Goal: Feedback & Contribution: Submit feedback/report problem

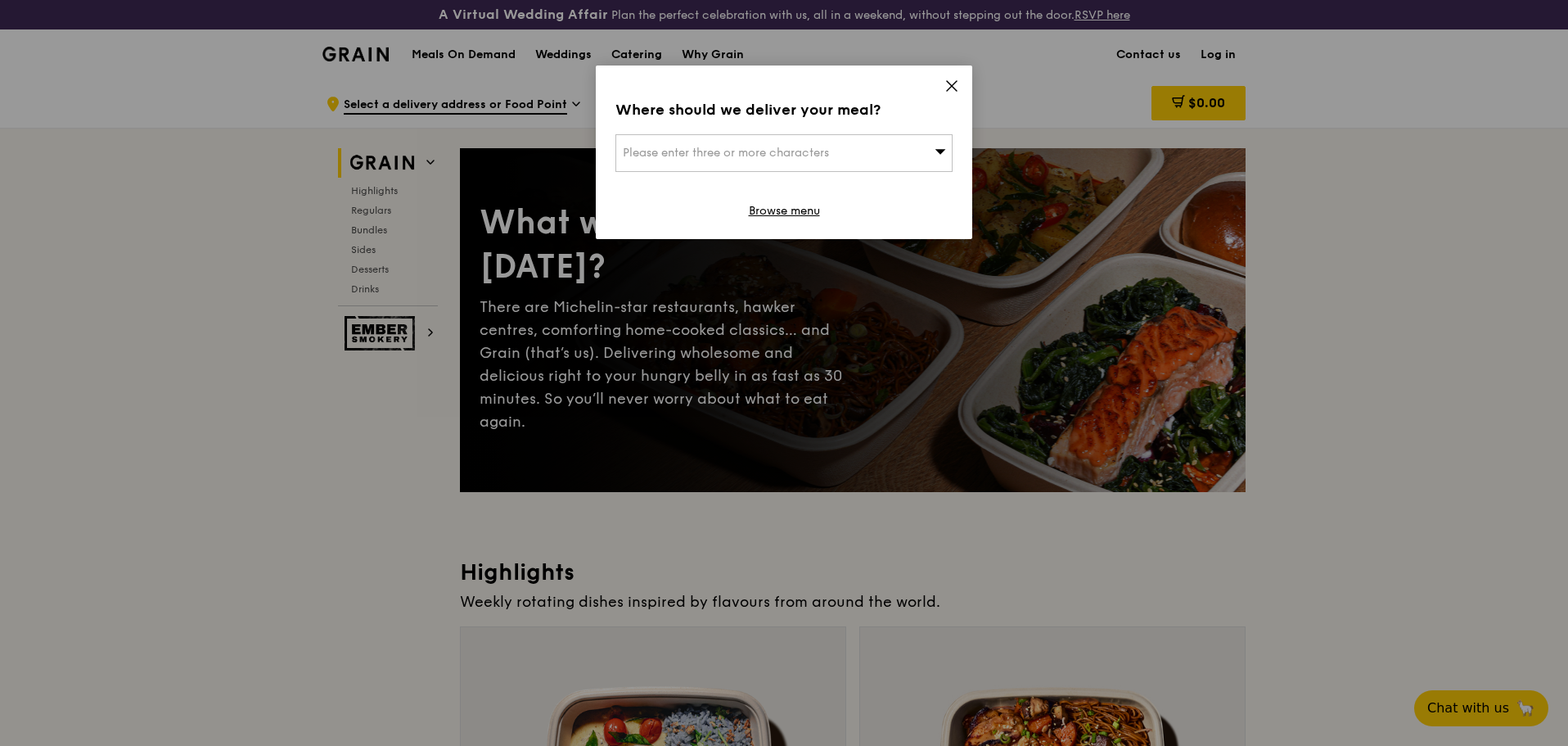
click at [914, 154] on div "Please enter three or more characters" at bounding box center [783, 154] width 337 height 38
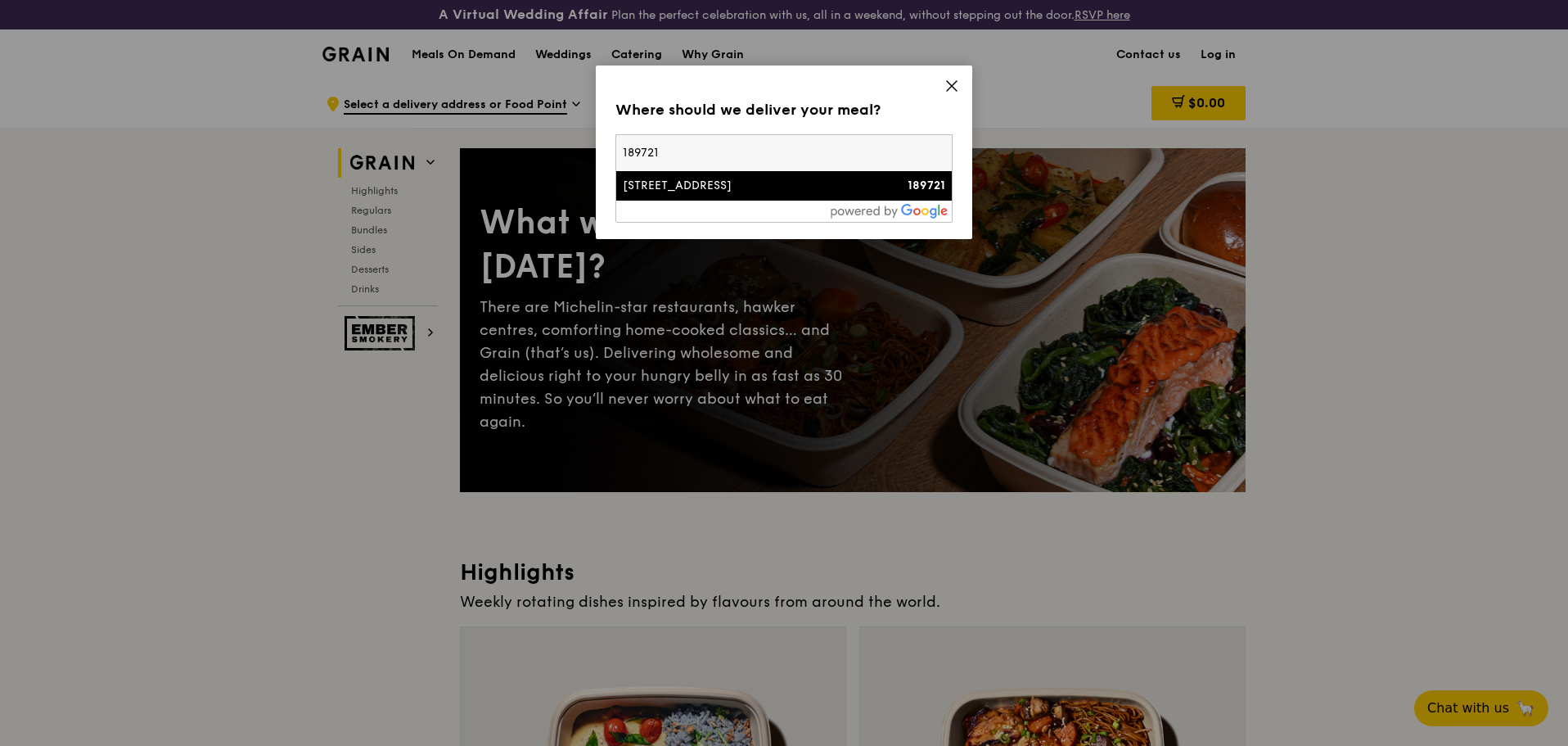
type input "189721"
click at [768, 191] on div "[STREET_ADDRESS]" at bounding box center [744, 186] width 242 height 16
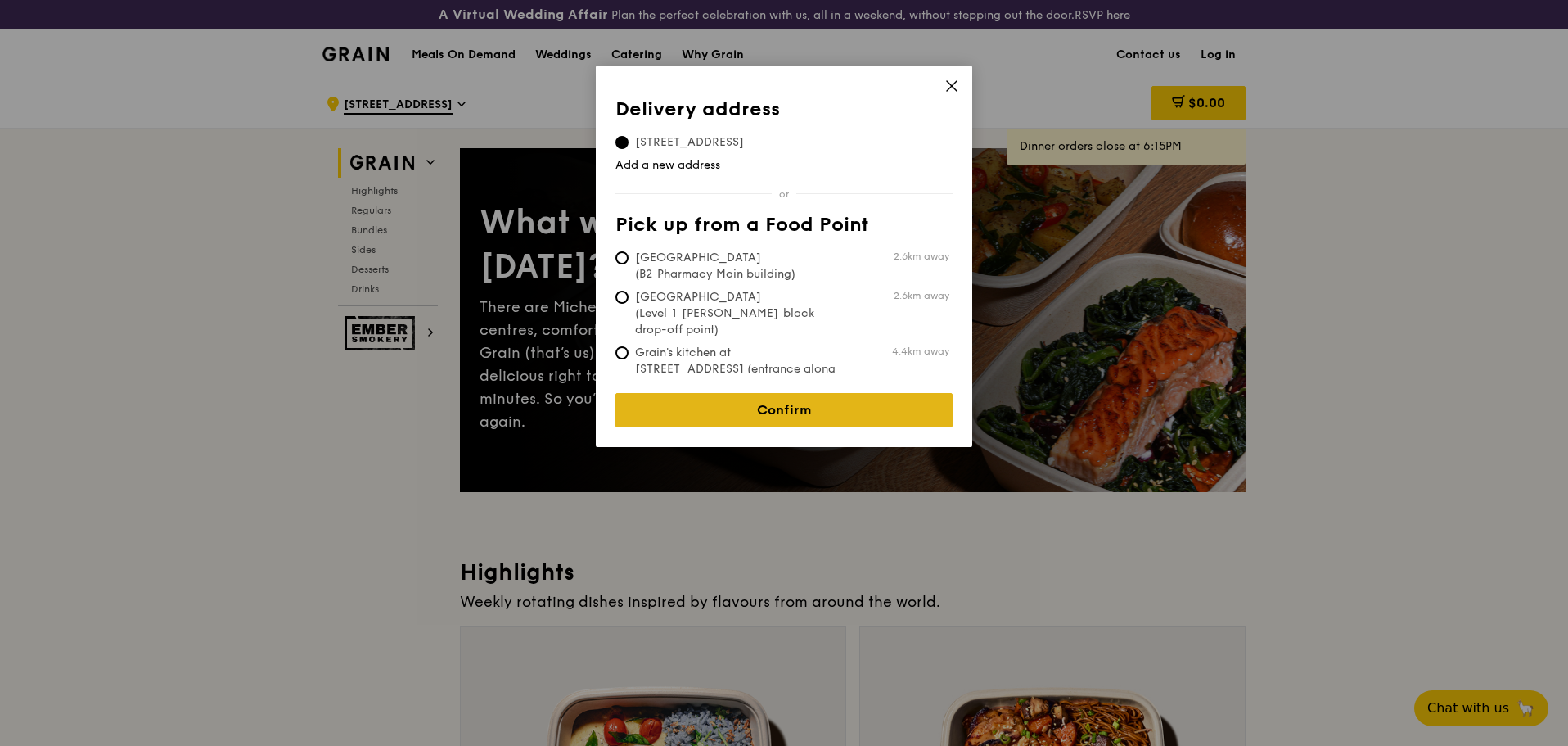
click at [835, 393] on link "Confirm" at bounding box center [783, 410] width 337 height 34
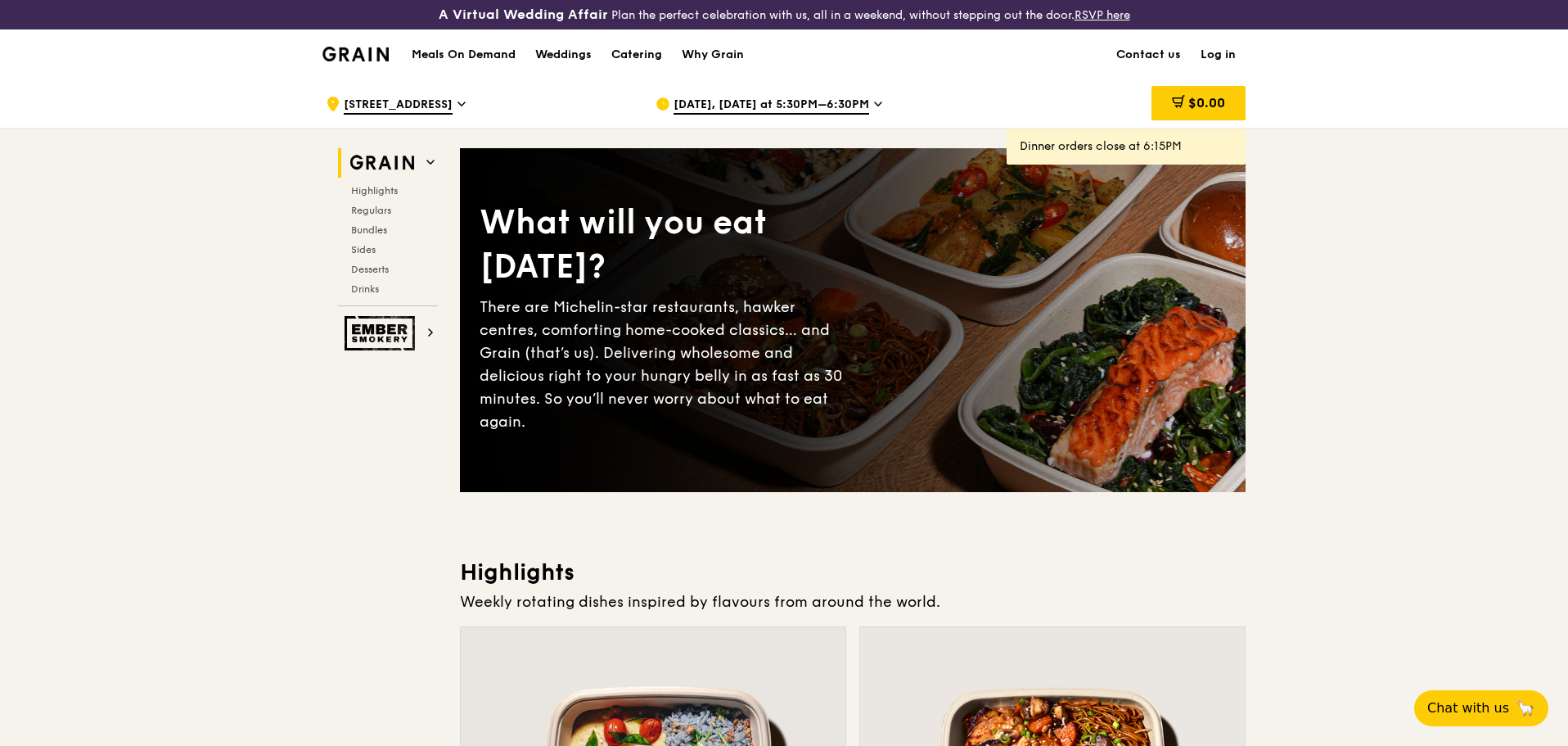
click at [808, 98] on span "[DATE], [DATE] at 5:30PM–6:30PM" at bounding box center [771, 106] width 196 height 18
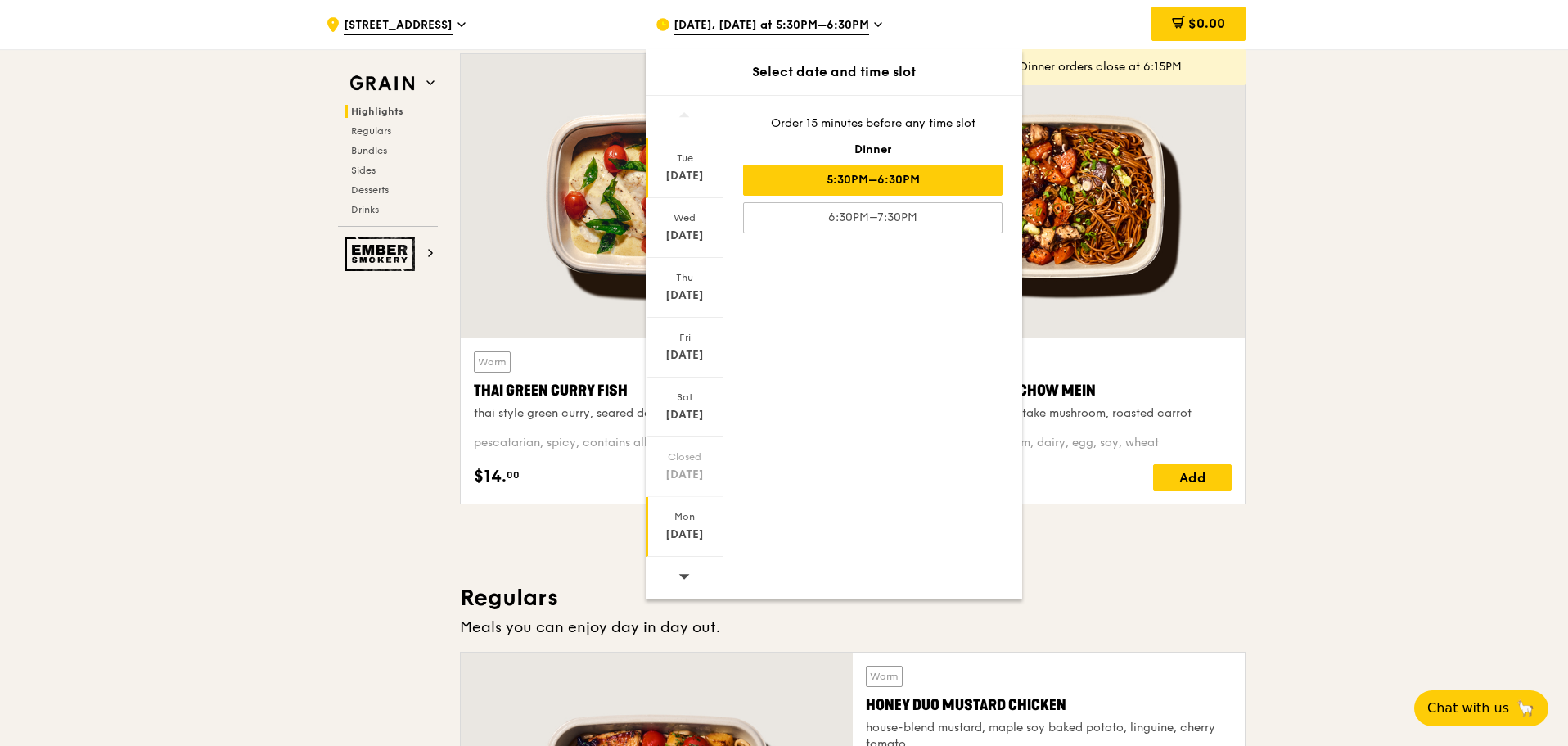
scroll to position [573, 0]
click at [696, 563] on div at bounding box center [685, 577] width 78 height 42
click at [693, 576] on div at bounding box center [685, 577] width 78 height 42
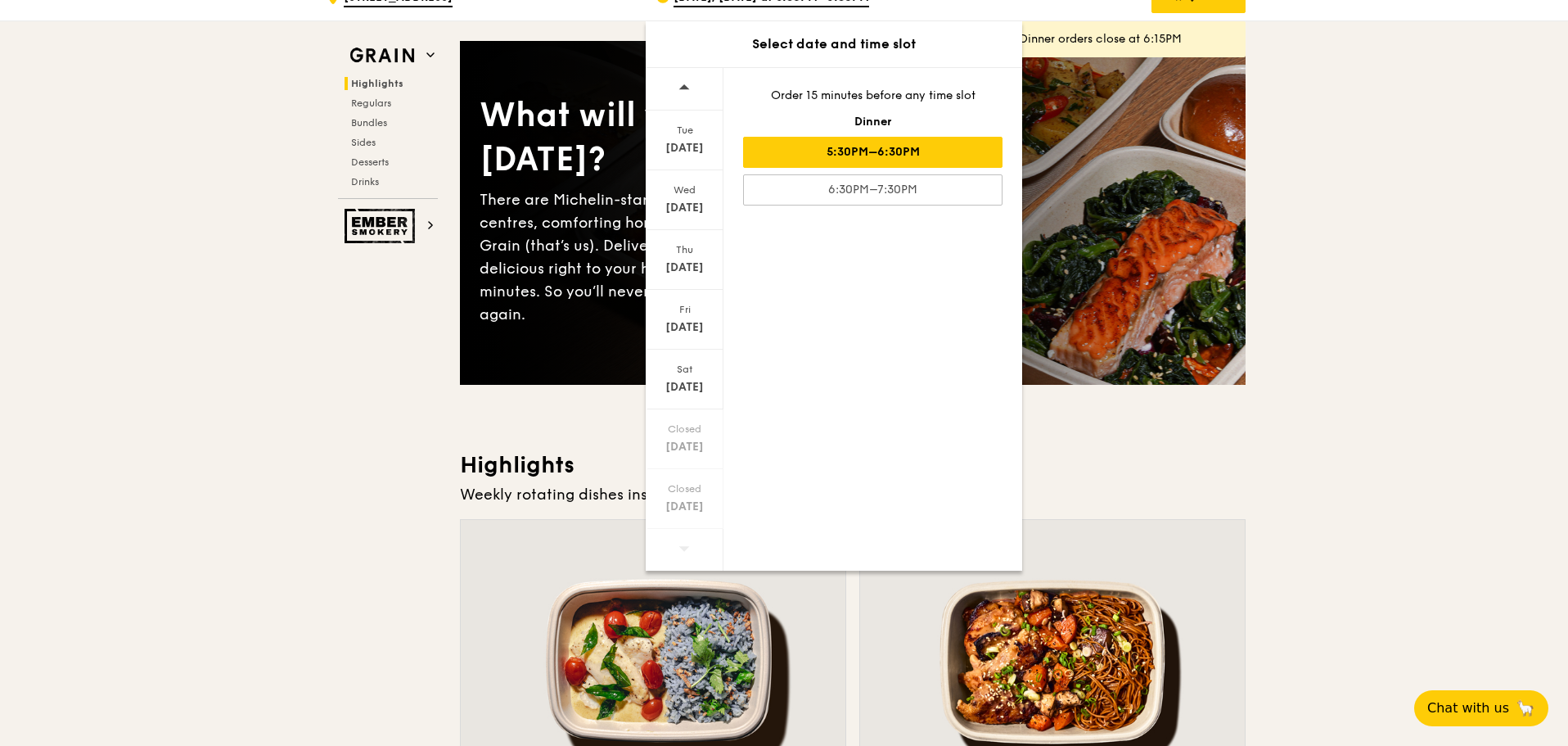
scroll to position [0, 0]
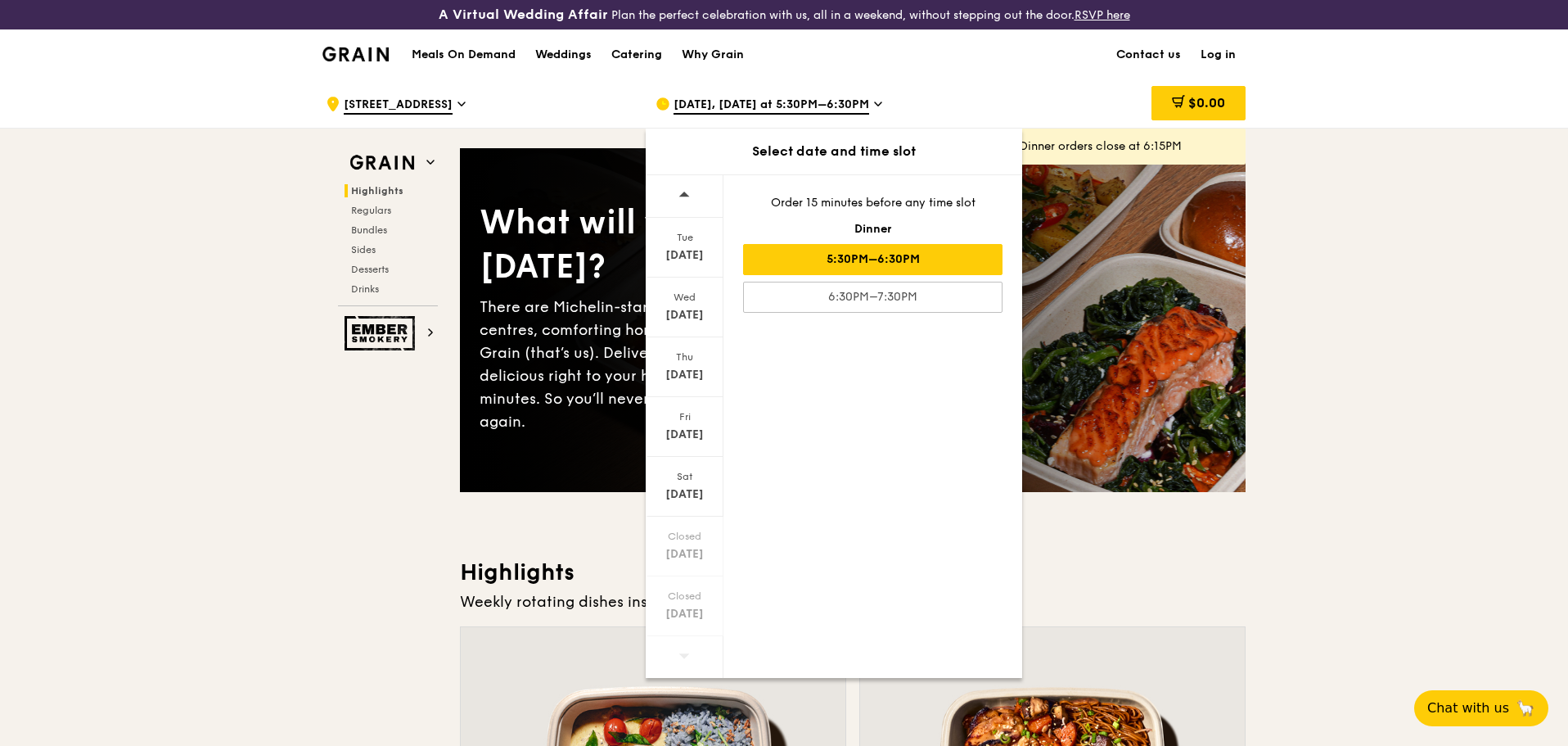
click at [609, 95] on div ".cls-1 { fill: none; stroke: #fff; stroke-linecap: round; stroke-linejoin: roun…" at bounding box center [478, 104] width 303 height 49
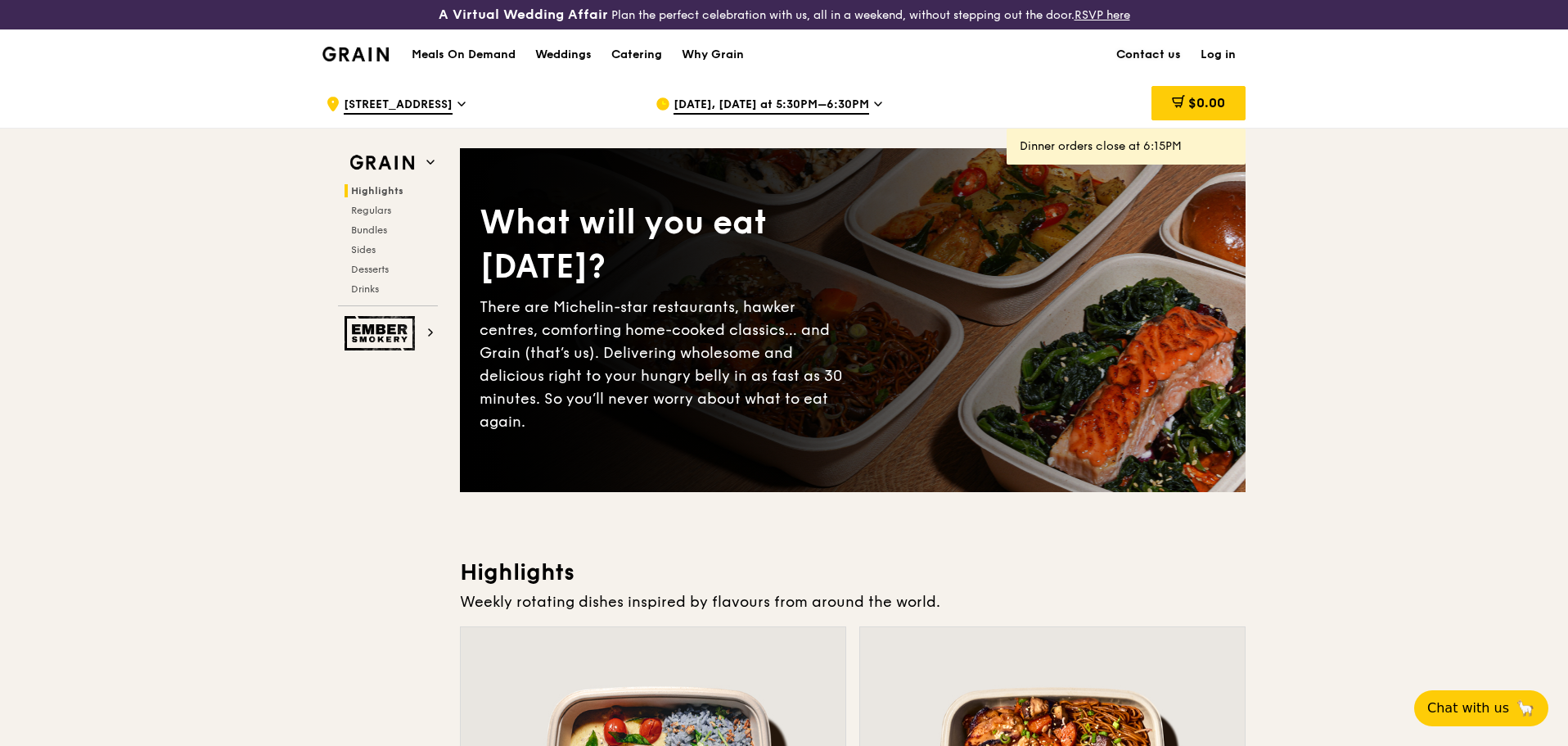
click at [1164, 57] on link "Contact us" at bounding box center [1148, 55] width 84 height 49
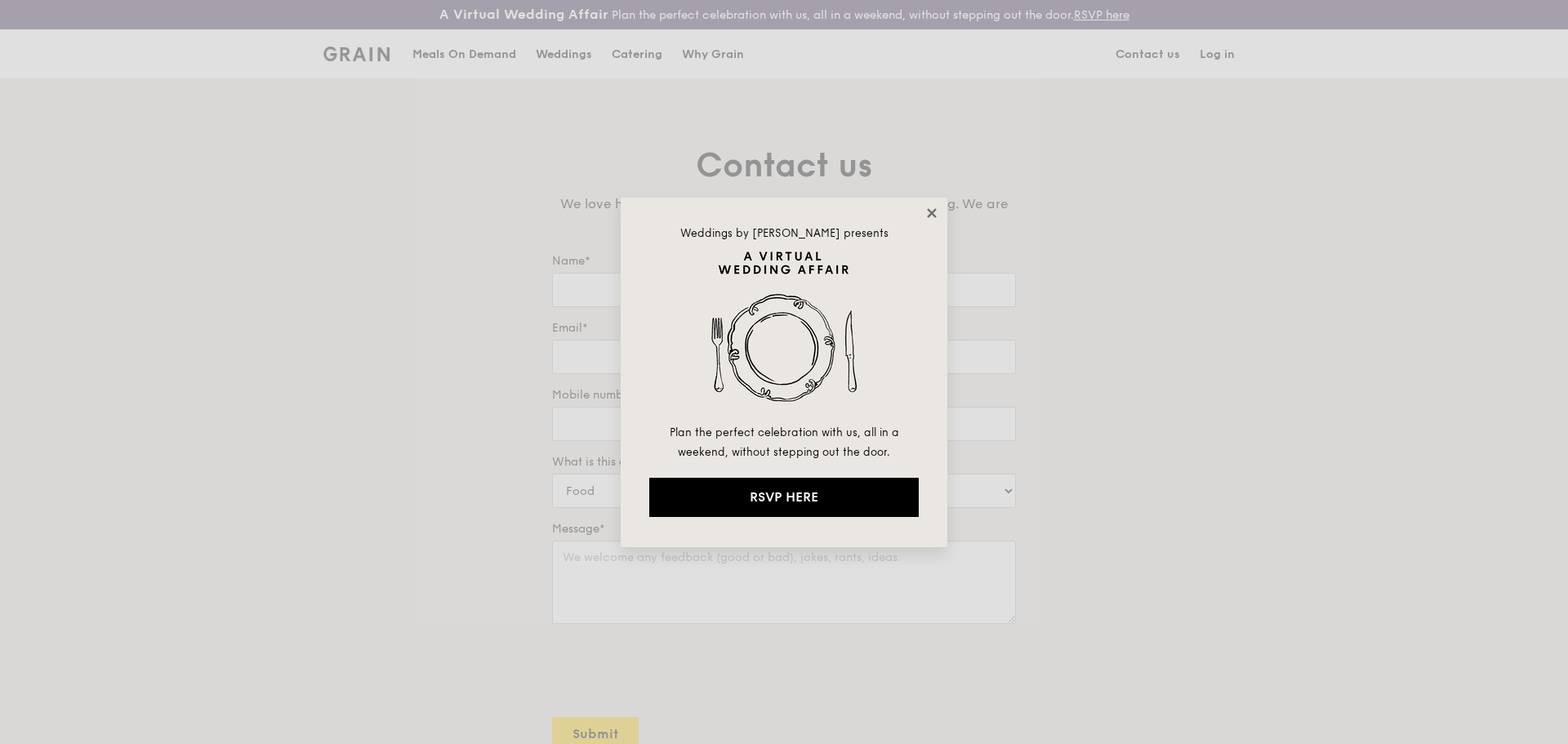
click at [925, 208] on icon at bounding box center [932, 213] width 14 height 14
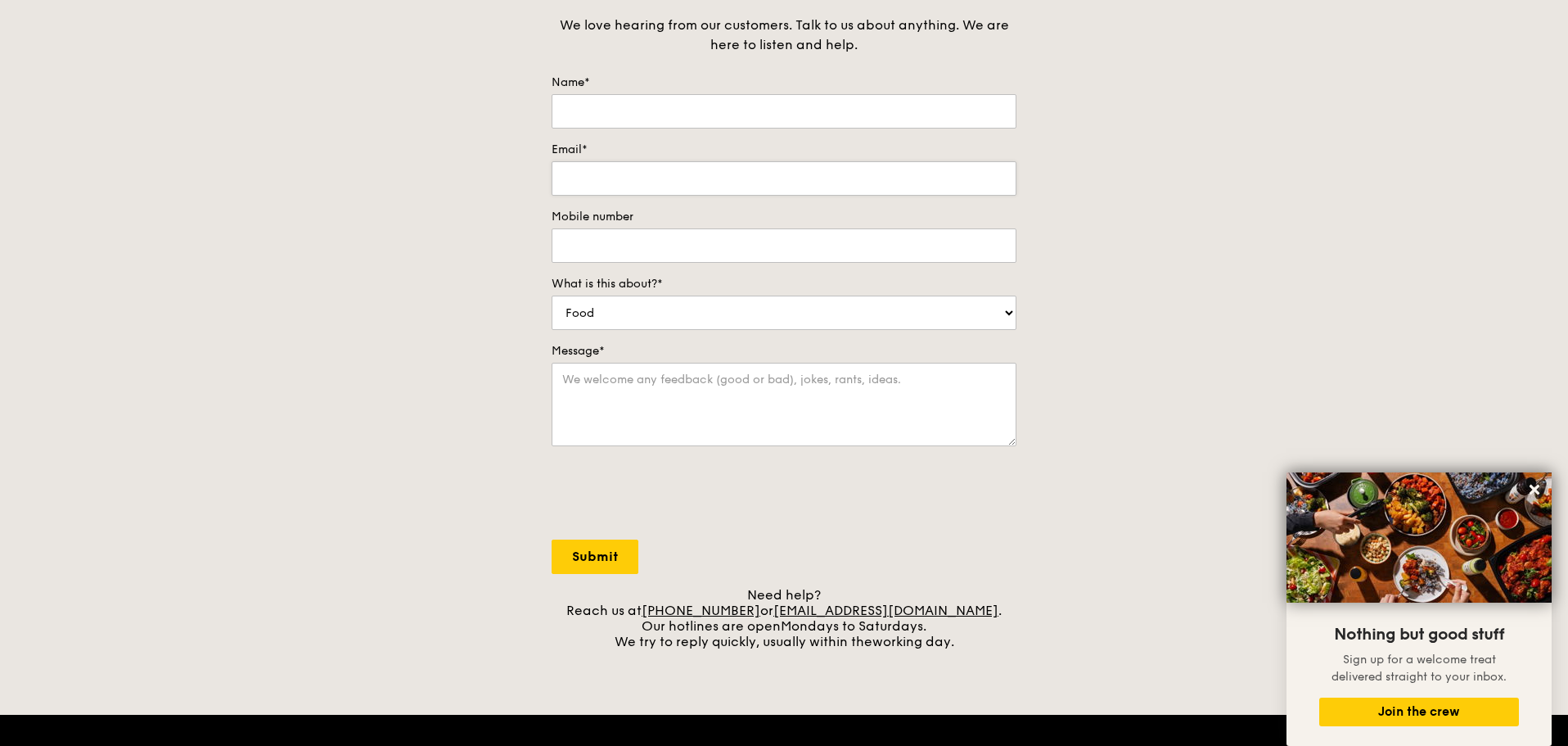
scroll to position [82, 0]
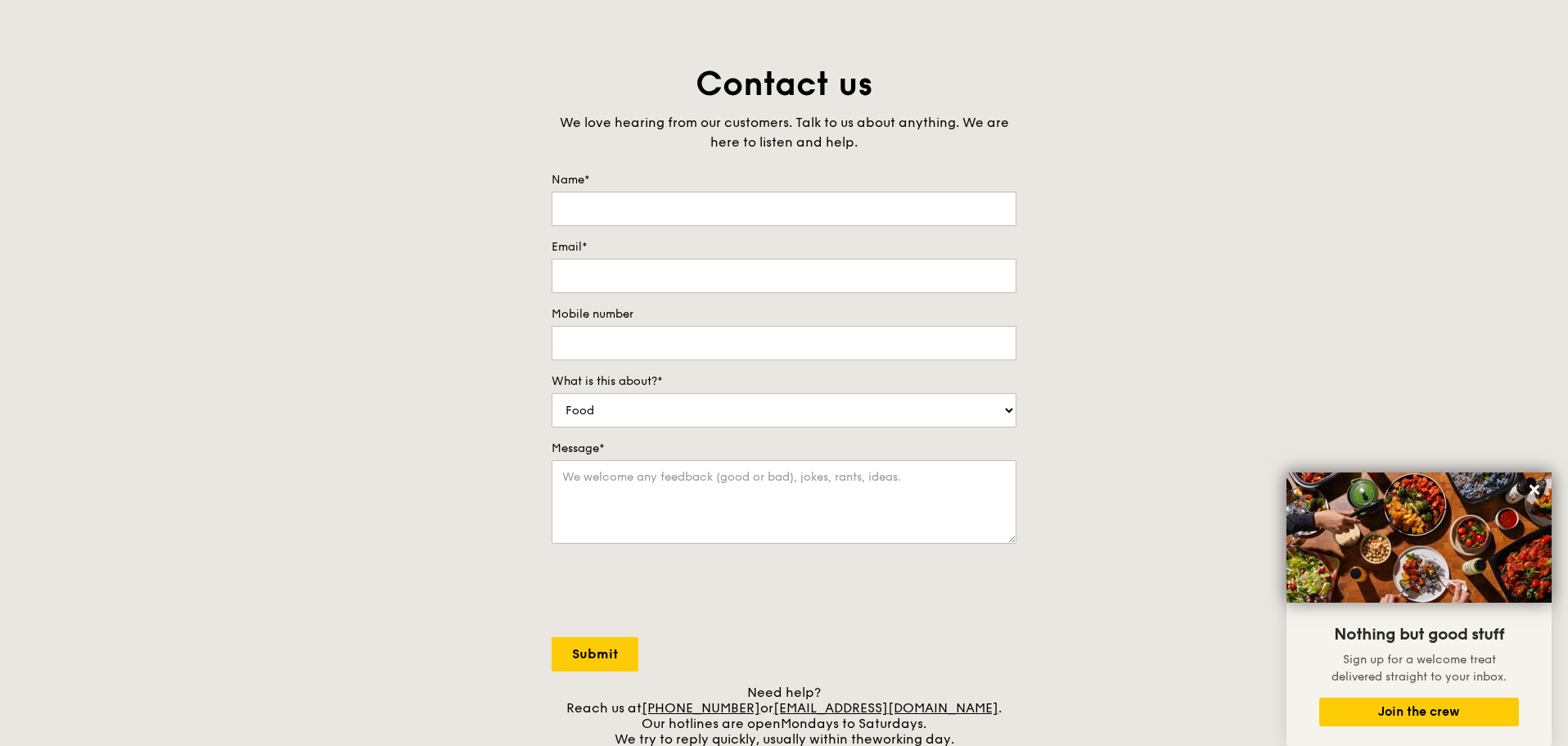
click at [810, 226] on form "Name* Email* Mobile number What is this about?* Food Service Billing/Payment Ca…" at bounding box center [784, 421] width 465 height 499
click at [815, 220] on input "Name*" at bounding box center [784, 209] width 465 height 34
type input "Jordan Tan"
type input "jordan_tan@ykk.com"
type input "9"
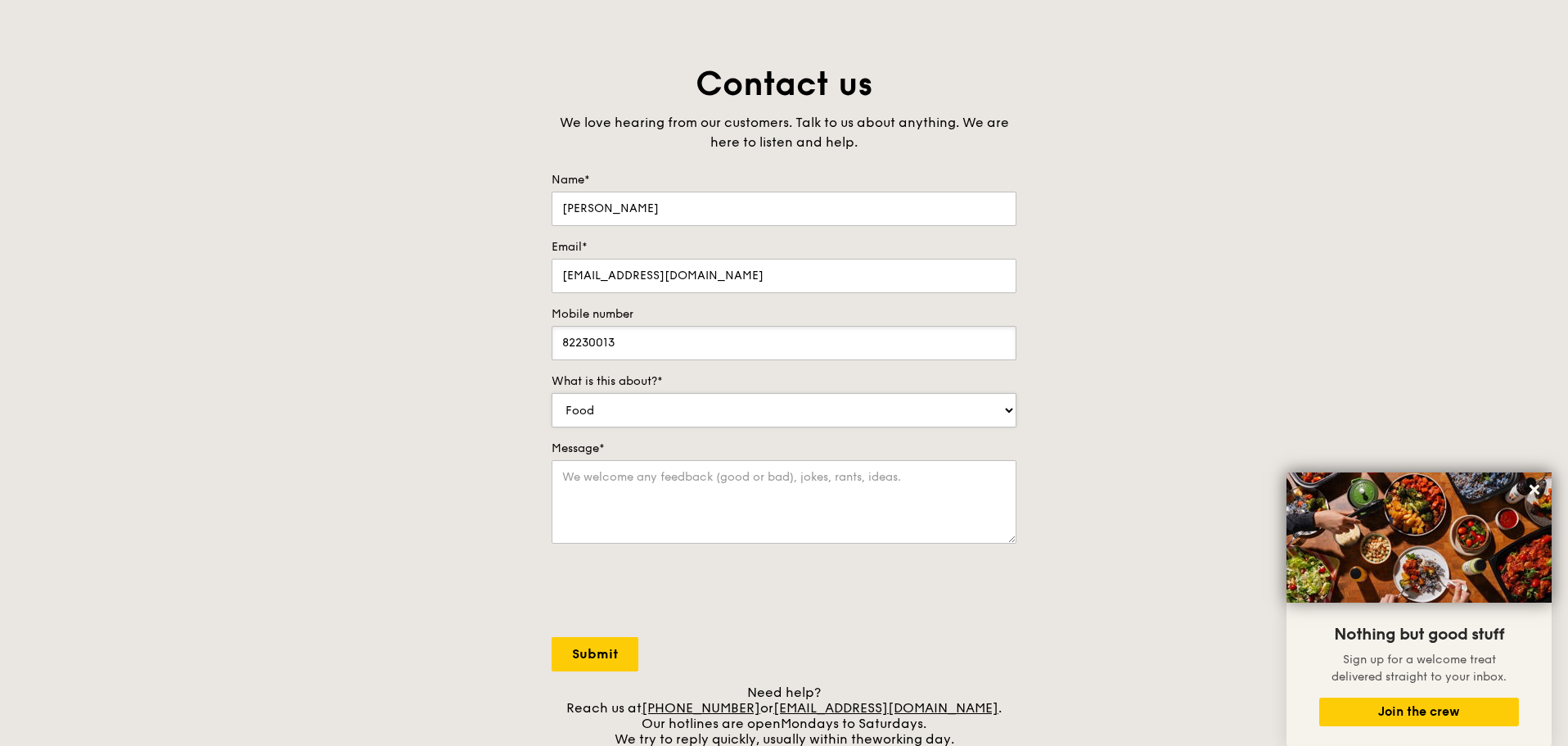
type input "82230013"
click at [918, 409] on select "Food Service Billing/Payment Catering Others" at bounding box center [784, 410] width 465 height 34
click at [552, 393] on select "Food Service Billing/Payment Catering Others" at bounding box center [784, 410] width 465 height 34
click at [720, 415] on select "Food Service Billing/Payment Catering Others" at bounding box center [784, 410] width 465 height 34
click at [436, 457] on div "Contact us We love hearing from our customers. Talk to us about anything. We ar…" at bounding box center [784, 405] width 1568 height 685
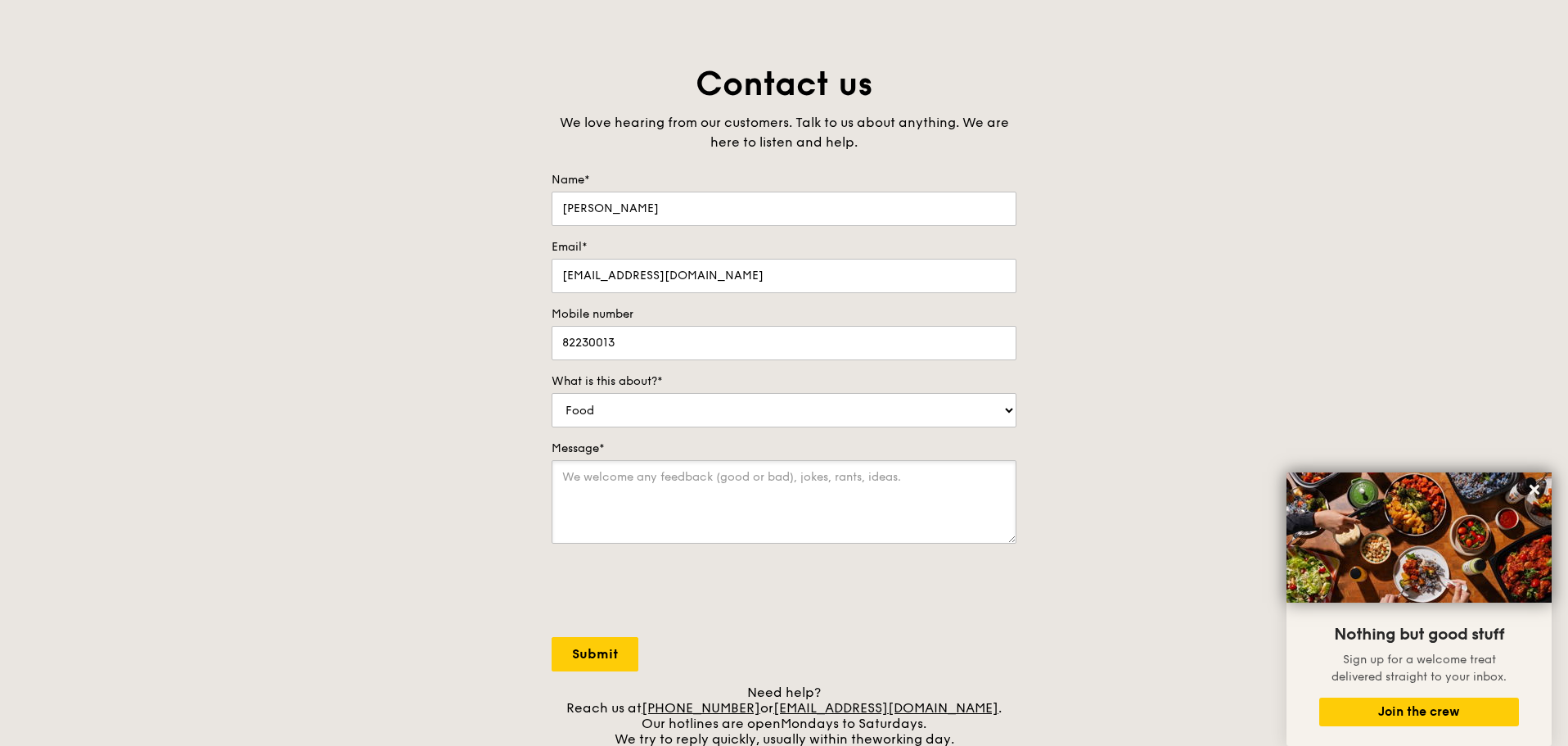
click at [563, 478] on textarea "Message*" at bounding box center [784, 501] width 465 height 83
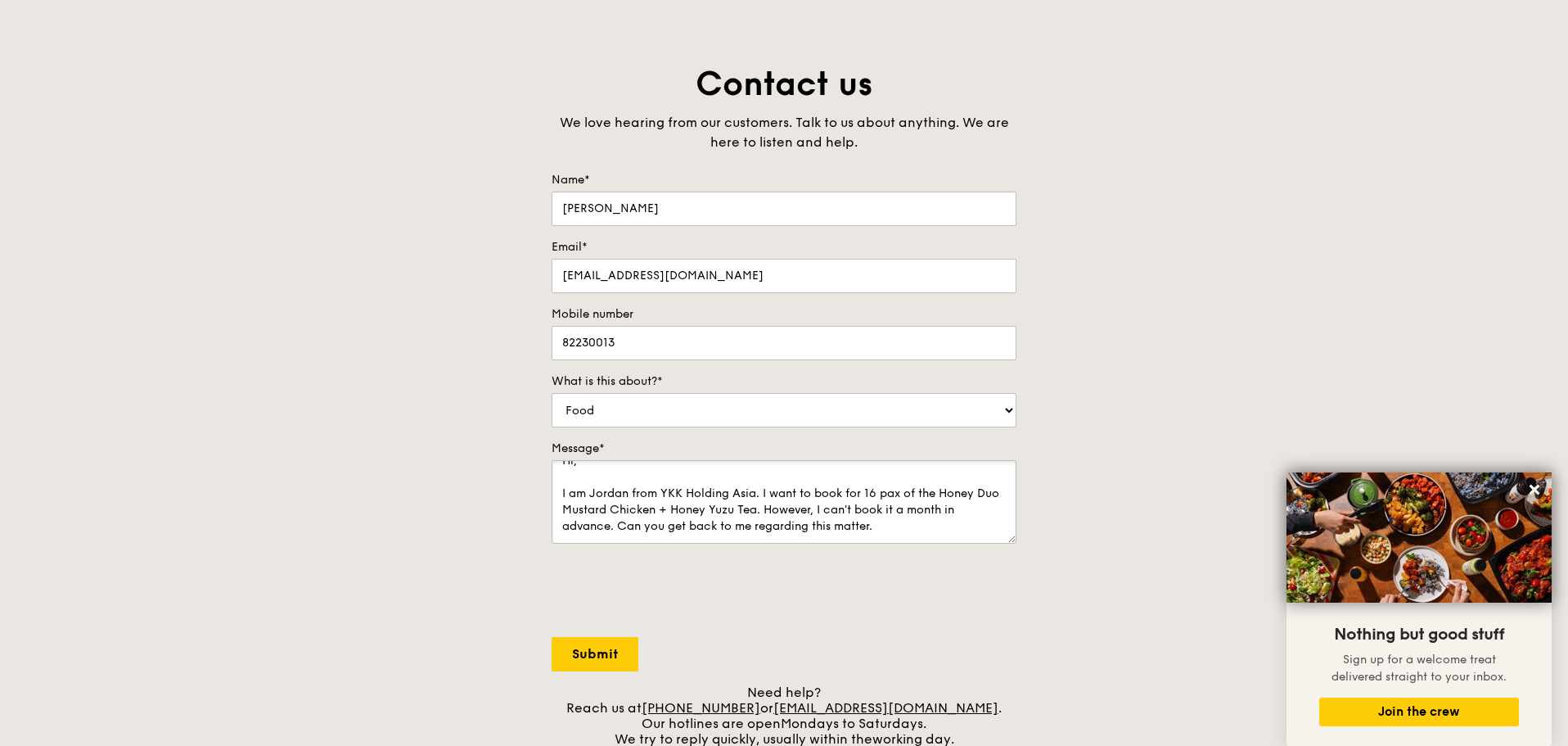
scroll to position [39, 0]
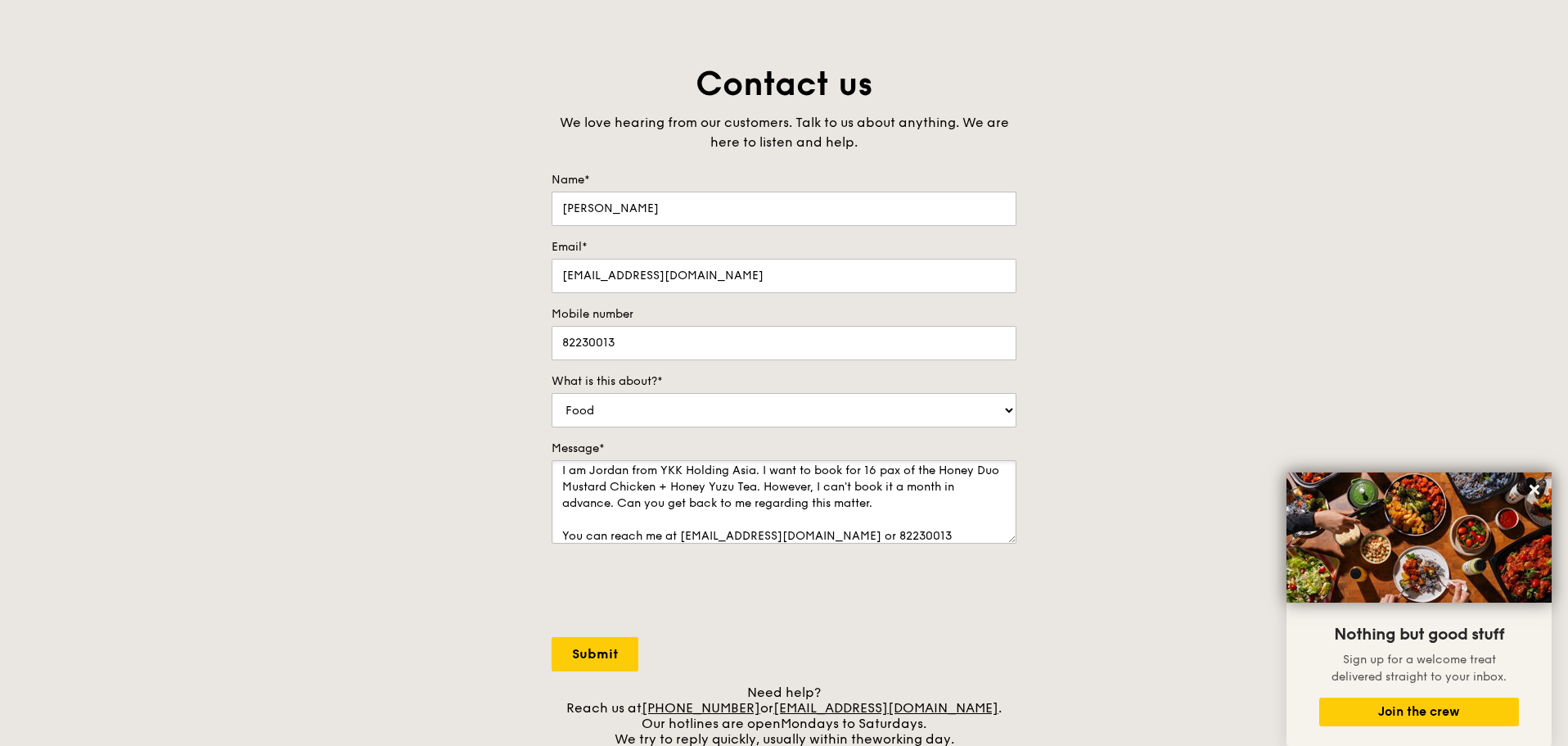
type textarea "Hi, I am Jordan from YKK Holding Asia. I want to book for 16 pax of the Honey D…"
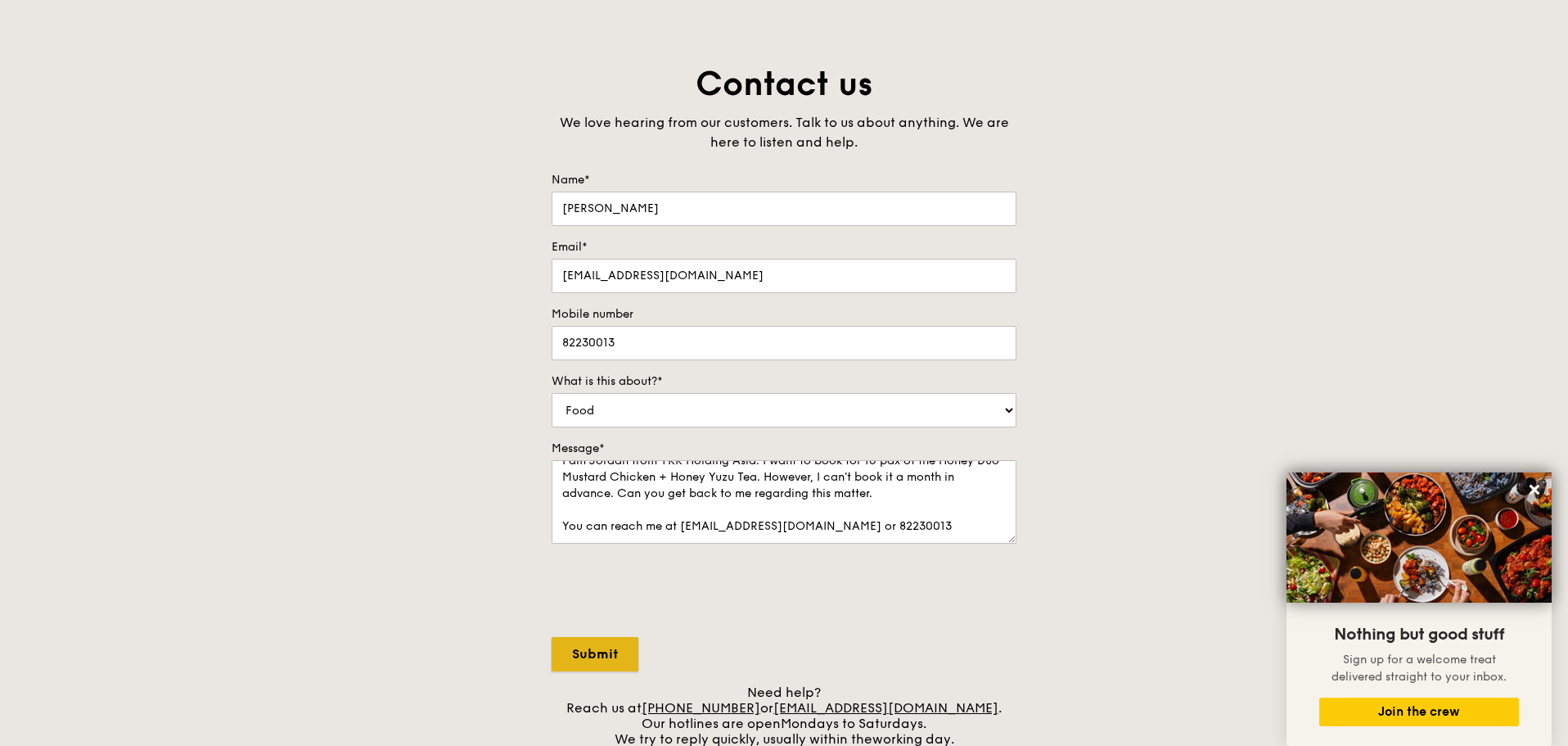
click at [574, 640] on input "Submit" at bounding box center [595, 654] width 87 height 34
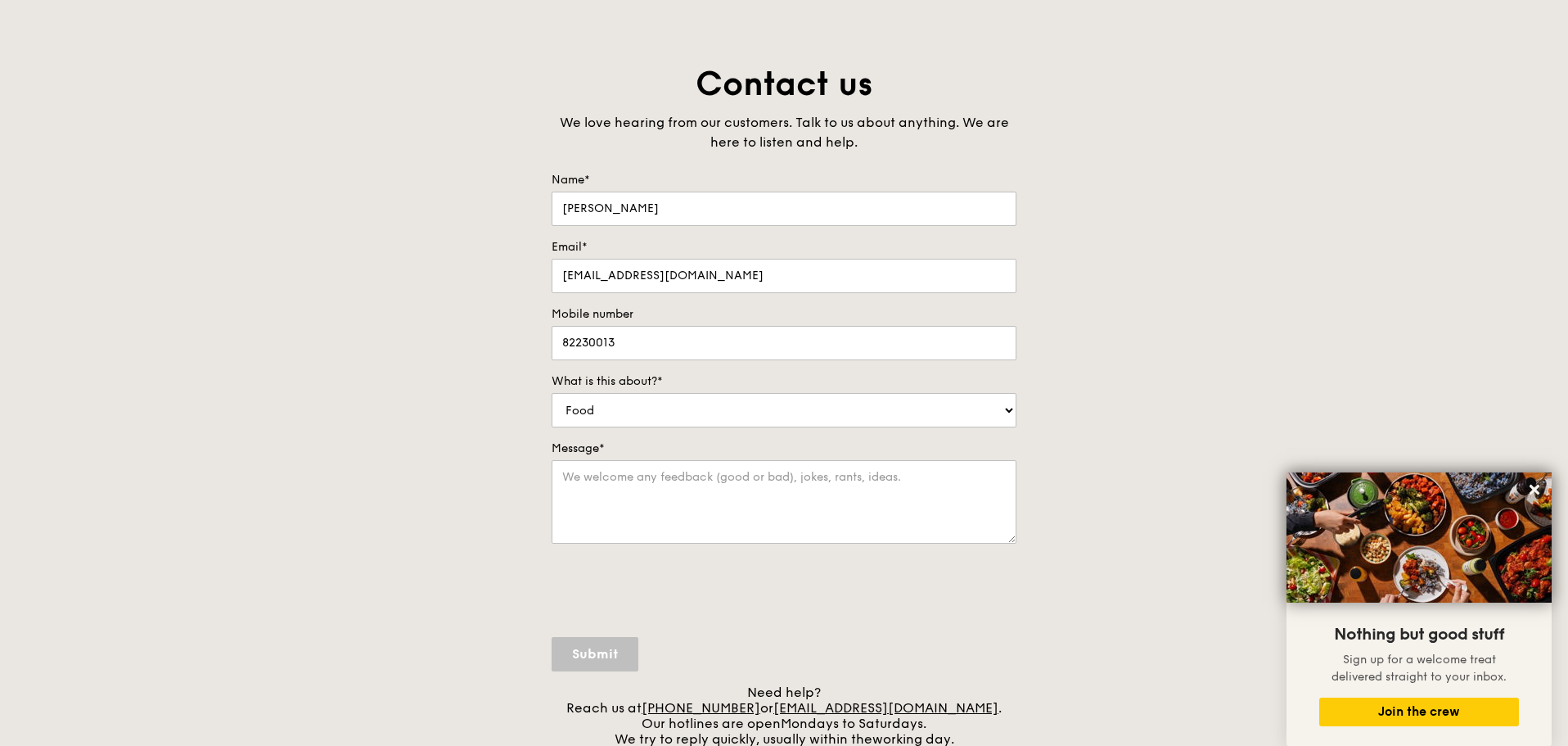
scroll to position [0, 0]
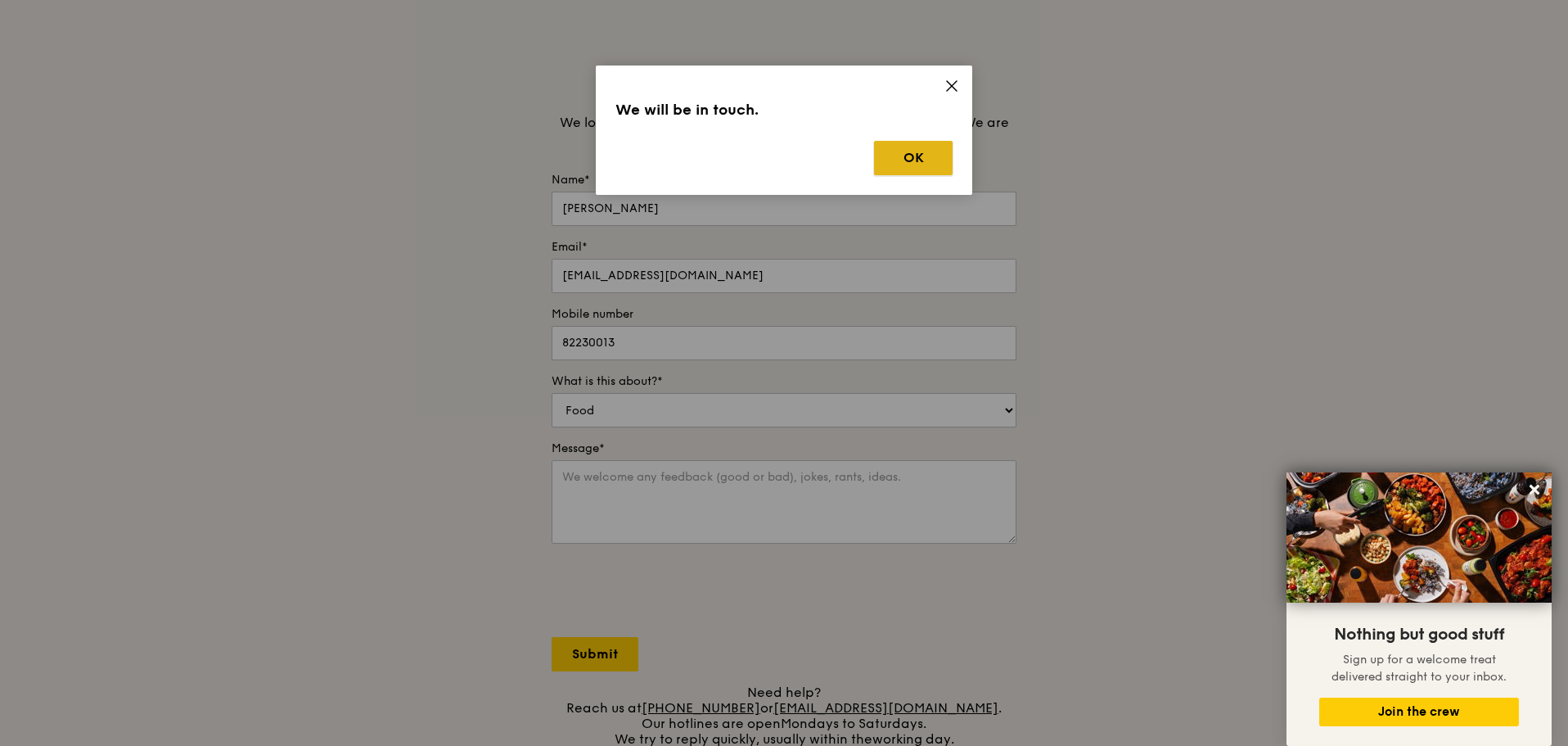
click at [926, 156] on button "OK" at bounding box center [913, 158] width 79 height 34
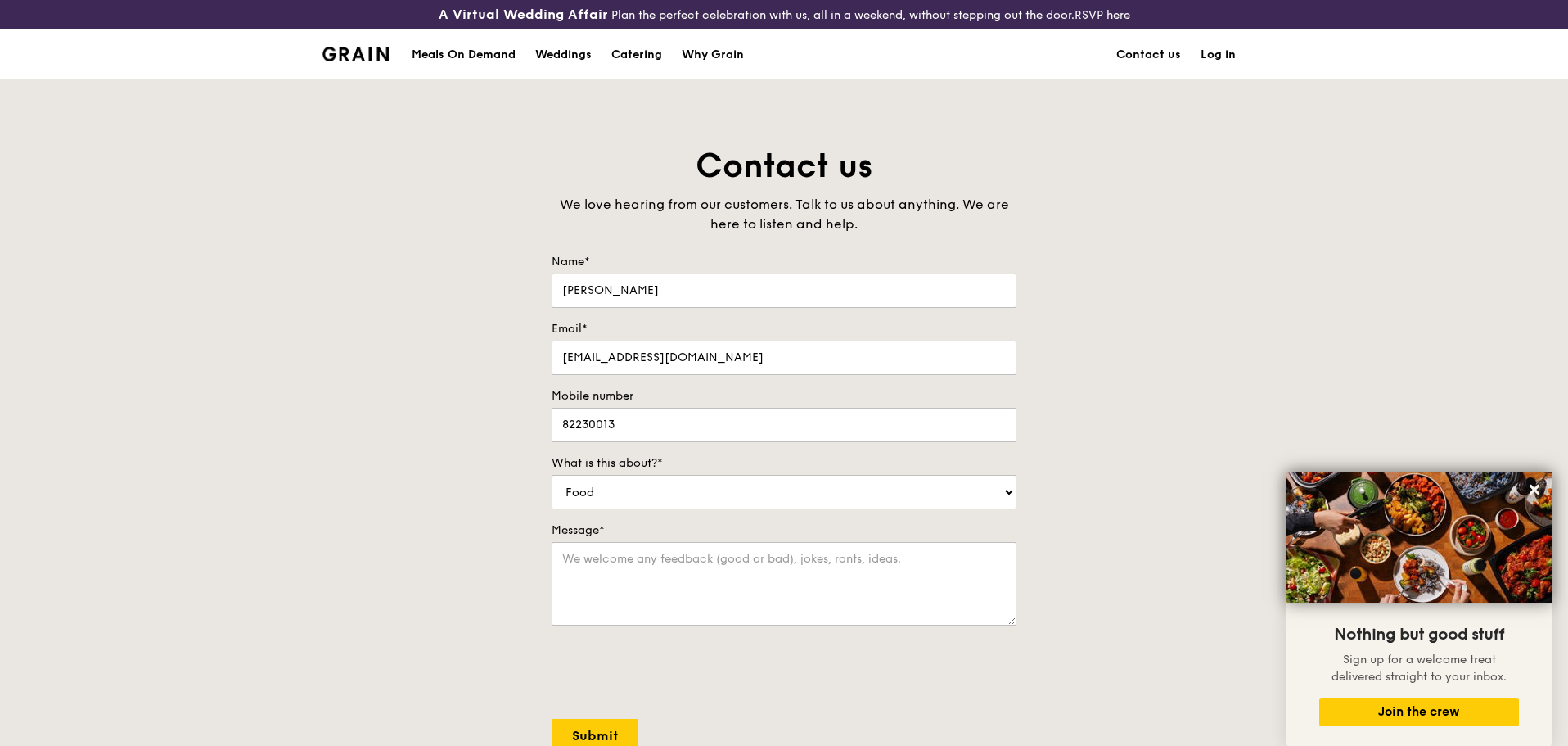
click at [390, 52] on div "Meals On Demand Weddings Catering Why Grain Contact us Log in" at bounding box center [784, 54] width 923 height 50
click at [375, 54] on img at bounding box center [355, 54] width 66 height 14
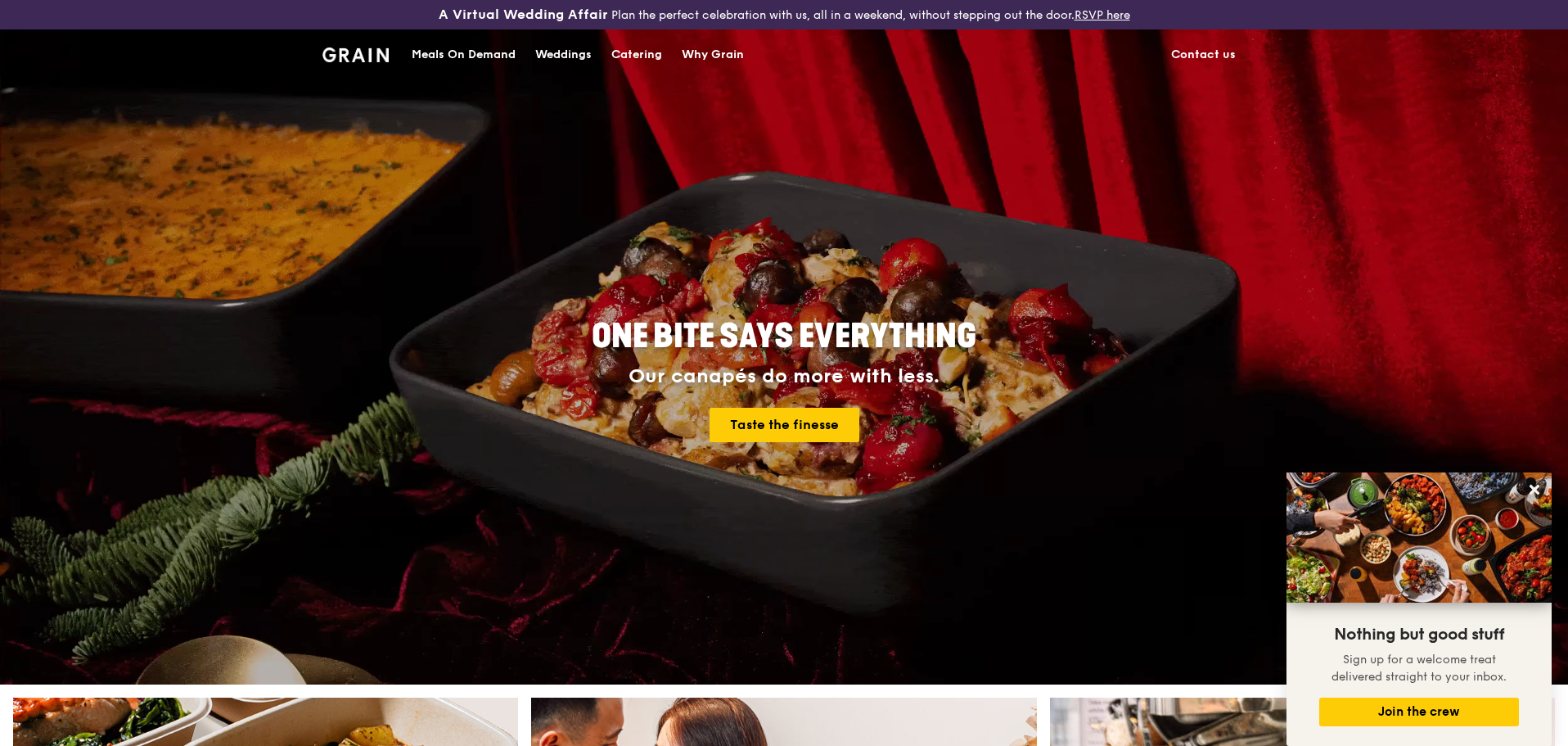
click at [475, 61] on div "Meals On Demand" at bounding box center [463, 55] width 104 height 49
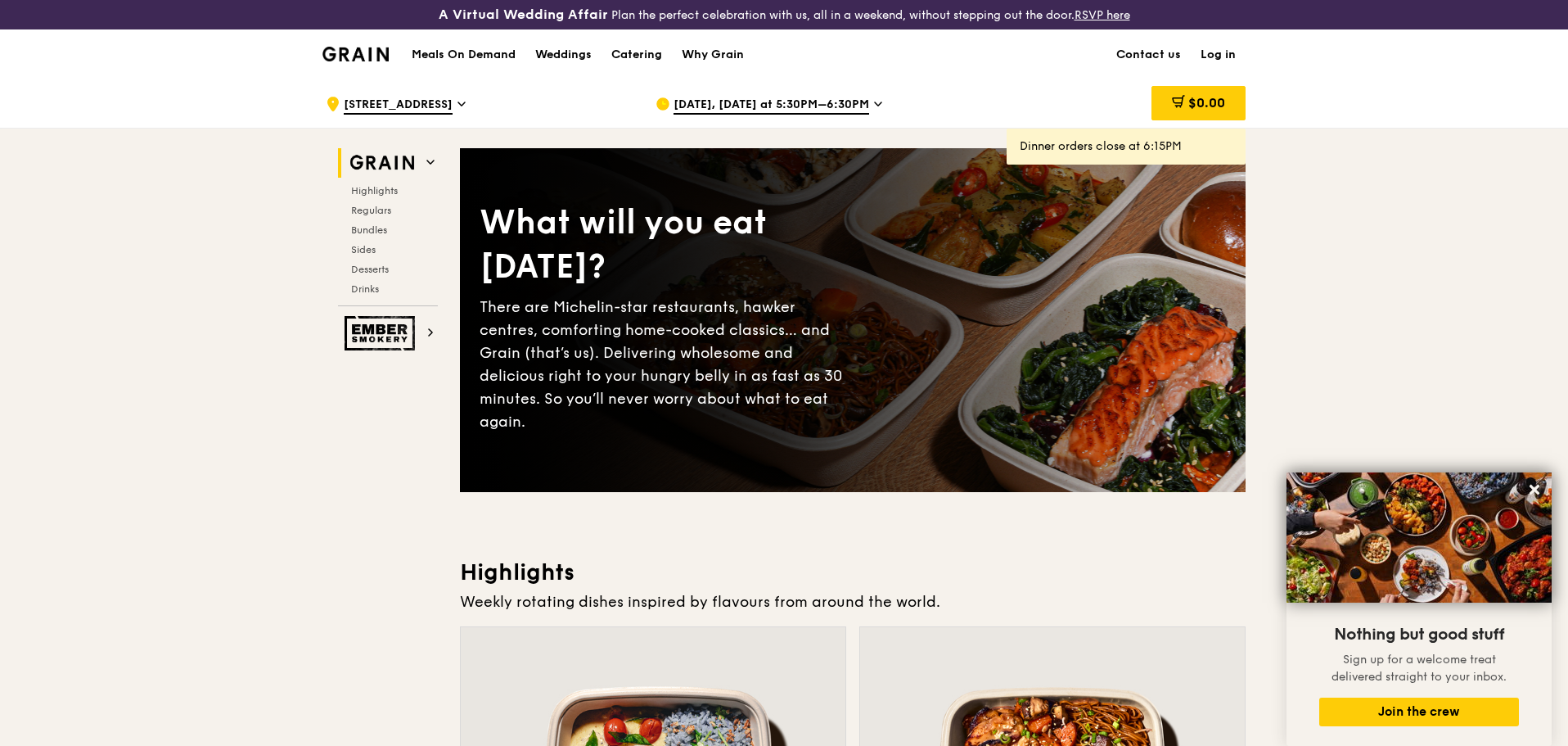
click at [716, 96] on div "[DATE], [DATE] at 5:30PM–6:30PM" at bounding box center [807, 104] width 303 height 49
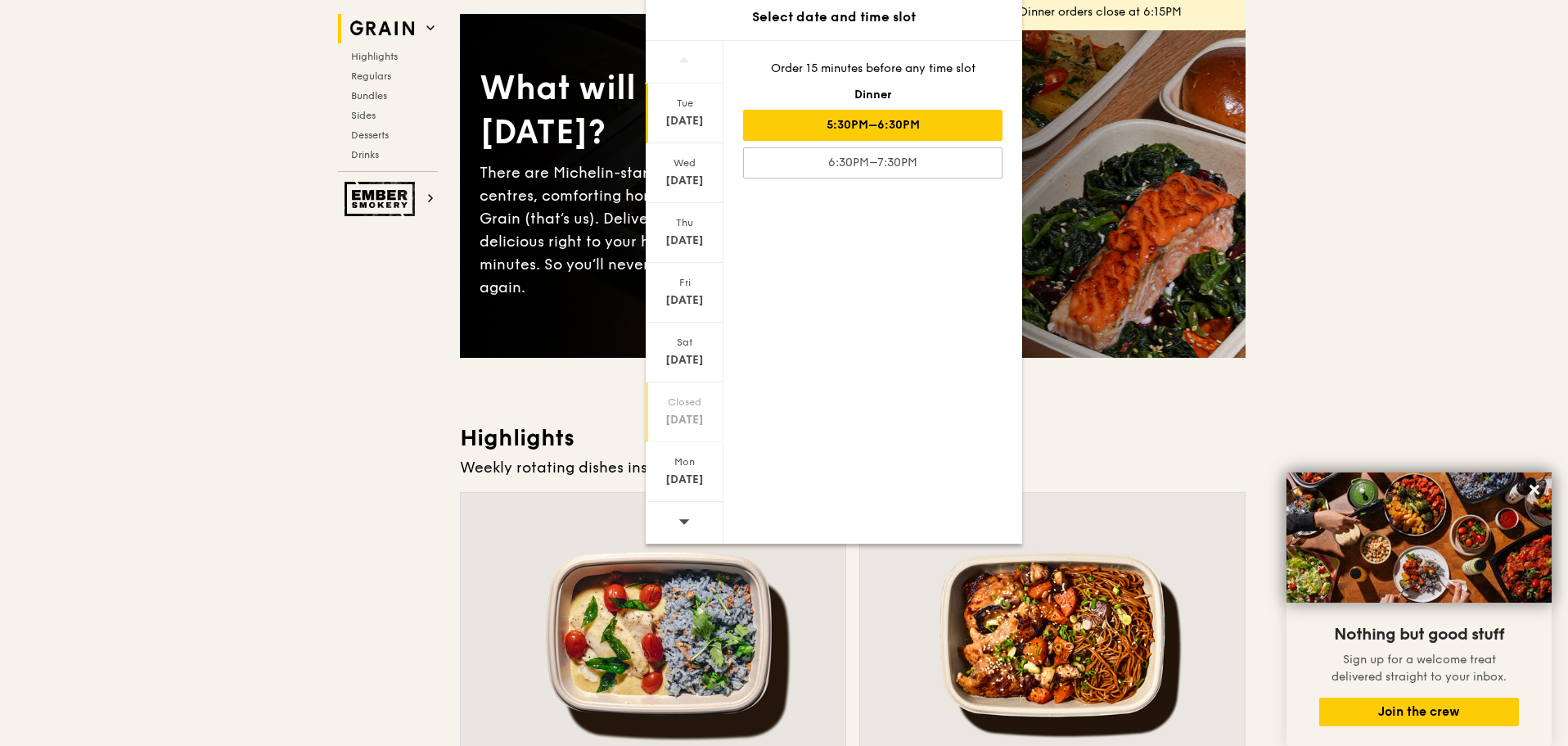
scroll to position [573, 0]
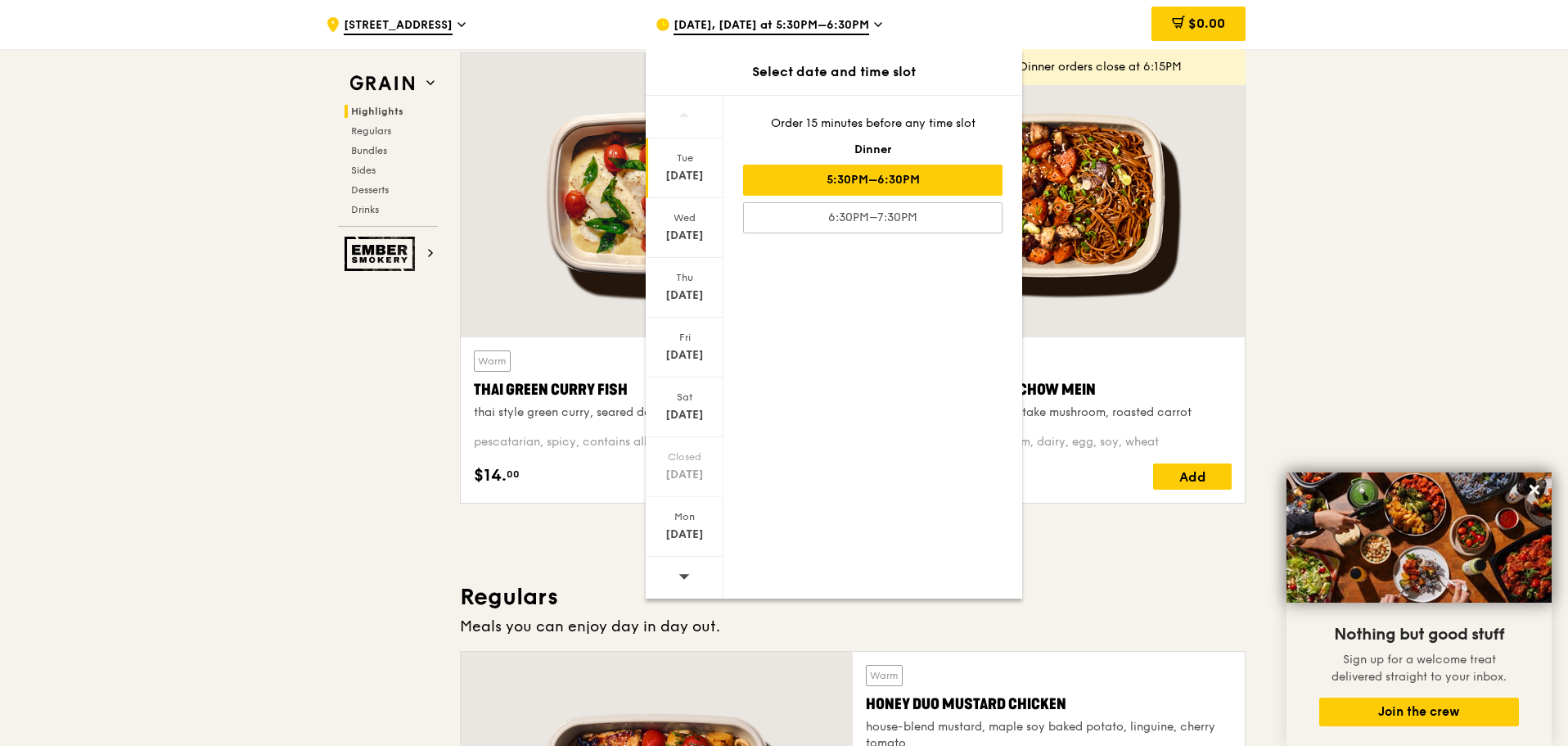
click at [668, 578] on div at bounding box center [685, 577] width 78 height 42
